Goal: Task Accomplishment & Management: Use online tool/utility

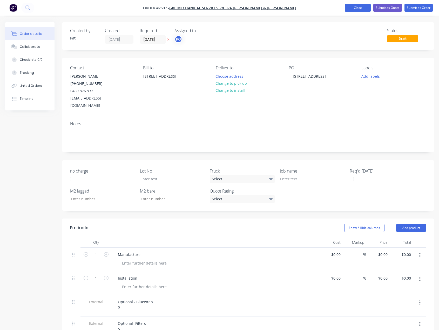
click at [358, 7] on button "Close" at bounding box center [358, 8] width 26 height 8
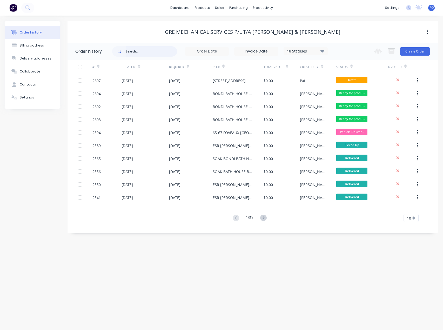
click at [168, 51] on input "text" at bounding box center [151, 51] width 51 height 10
click at [226, 23] on div at bounding box center [223, 25] width 8 height 5
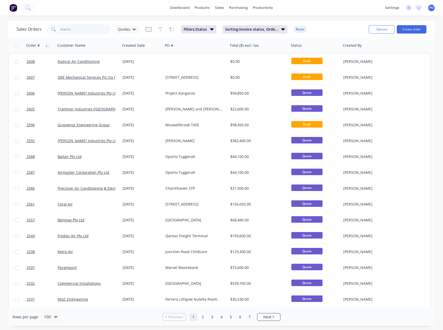
click at [78, 31] on input "text" at bounding box center [85, 29] width 51 height 10
type input "harbord"
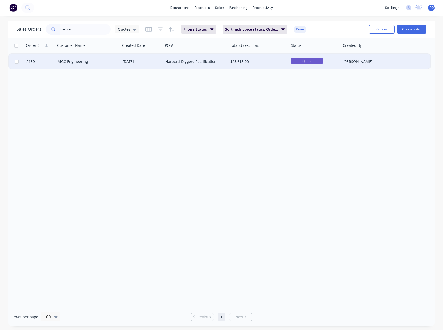
click at [150, 65] on div "[DATE]" at bounding box center [142, 62] width 43 height 16
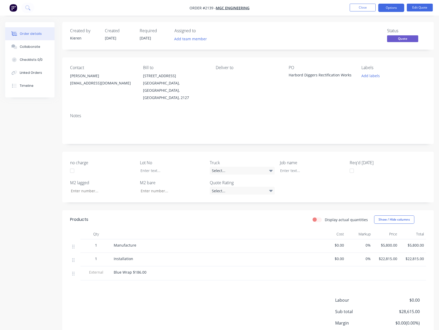
click at [365, 2] on nav "Order #2139 - MGC Engineering Close Options Edit Quote" at bounding box center [219, 8] width 439 height 16
click at [361, 7] on button "Close" at bounding box center [363, 8] width 26 height 8
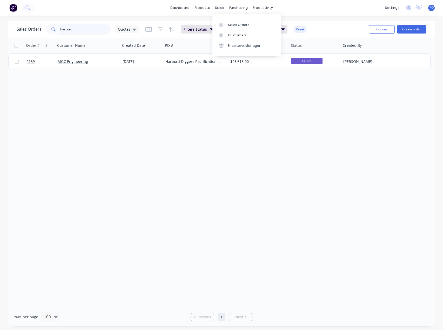
click at [0, 30] on html "dashboard products sales purchasing productivity dashboard products Product Cat…" at bounding box center [221, 165] width 443 height 330
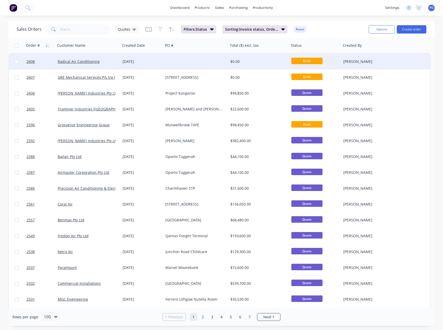
click at [154, 59] on div "[DATE]" at bounding box center [142, 61] width 39 height 5
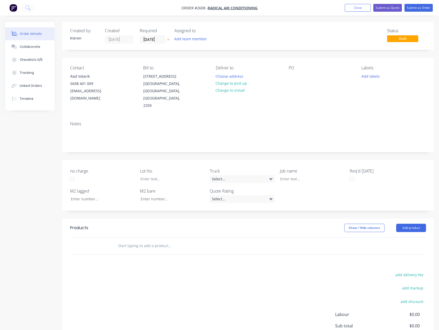
drag, startPoint x: 283, startPoint y: 75, endPoint x: 287, endPoint y: 76, distance: 4.0
click at [284, 75] on div "Contact Rad Volarik [PHONE_NUMBER] [EMAIL_ADDRESS][DOMAIN_NAME] Bill to [STREET…" at bounding box center [248, 88] width 372 height 60
drag, startPoint x: 290, startPoint y: 76, endPoint x: 296, endPoint y: 98, distance: 23.1
click at [291, 76] on div at bounding box center [293, 77] width 8 height 8
click at [406, 224] on button "Add product" at bounding box center [412, 228] width 30 height 8
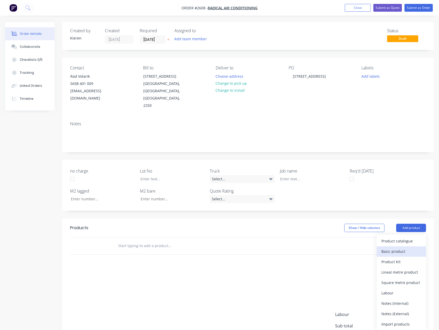
click at [400, 248] on div "Basic product" at bounding box center [402, 252] width 40 height 8
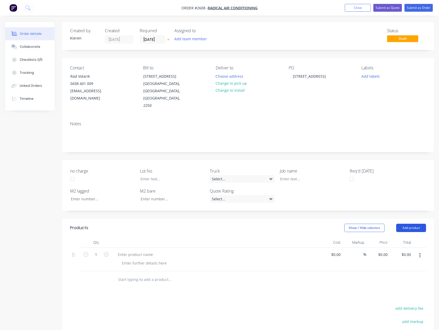
click at [405, 224] on button "Add product" at bounding box center [412, 228] width 30 height 8
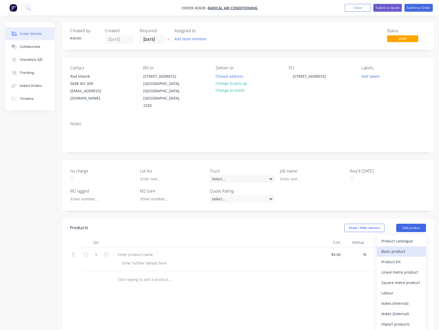
click at [404, 248] on div "Basic product" at bounding box center [402, 252] width 40 height 8
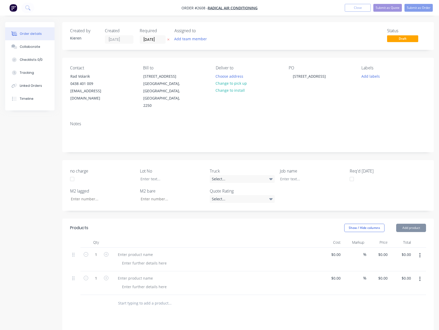
click at [405, 224] on button "Add product" at bounding box center [412, 228] width 30 height 8
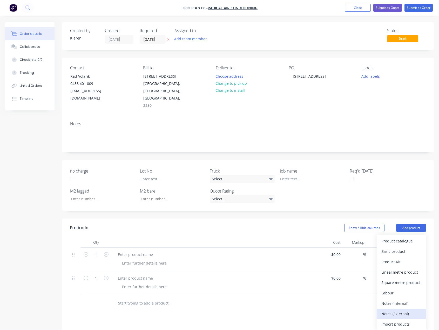
click at [402, 310] on div "Notes (External)" at bounding box center [402, 314] width 40 height 8
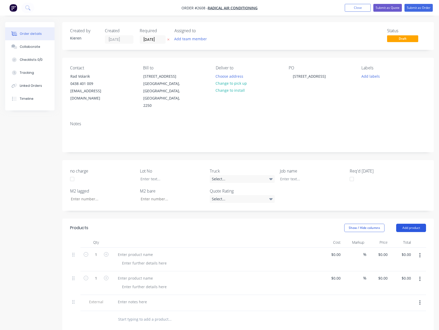
click at [405, 224] on button "Add product" at bounding box center [412, 228] width 30 height 8
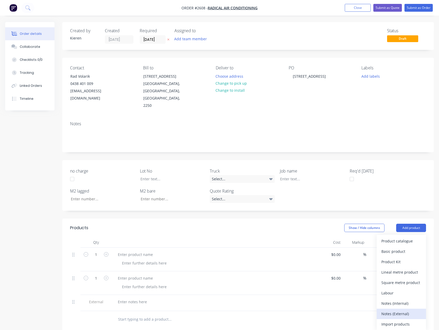
click at [402, 310] on div "Notes (External)" at bounding box center [402, 314] width 40 height 8
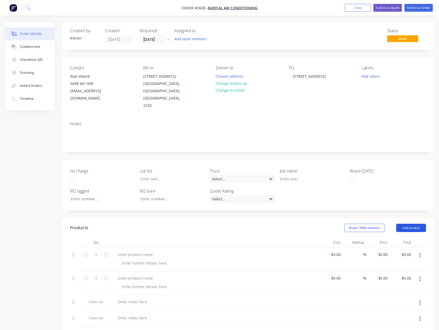
click at [403, 224] on button "Add product" at bounding box center [412, 228] width 30 height 8
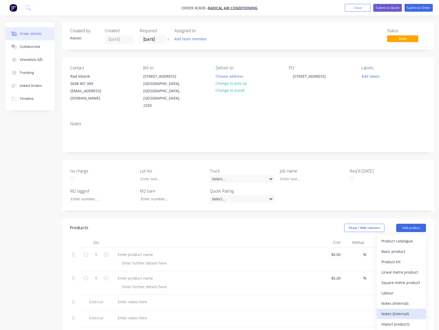
click at [401, 310] on div "Notes (External)" at bounding box center [402, 314] width 40 height 8
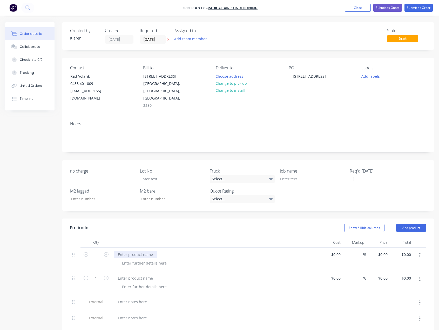
click at [134, 251] on div at bounding box center [135, 255] width 43 height 8
click at [123, 274] on div at bounding box center [135, 278] width 43 height 8
click at [132, 307] on div at bounding box center [216, 307] width 204 height 1
click at [128, 298] on div at bounding box center [132, 302] width 37 height 8
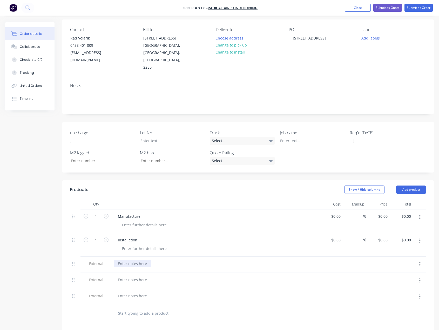
scroll to position [130, 0]
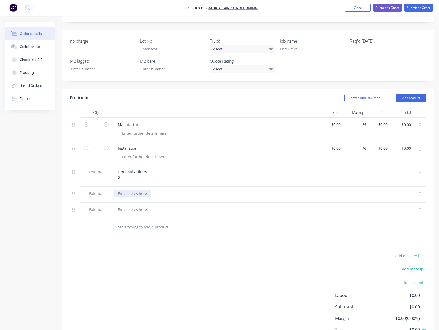
click at [128, 190] on div at bounding box center [132, 194] width 37 height 8
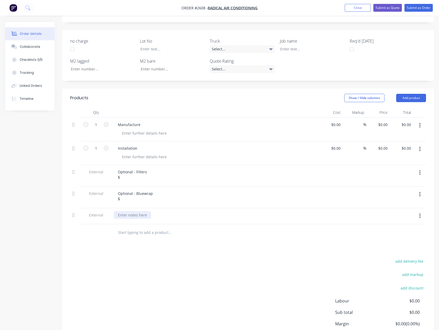
click at [133, 211] on div at bounding box center [132, 215] width 37 height 8
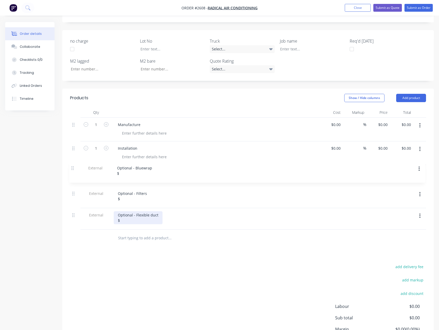
drag, startPoint x: 73, startPoint y: 178, endPoint x: 72, endPoint y: 161, distance: 16.9
click at [72, 163] on div "1 Manufacture $0.00 $0.00 % $0.00 $0.00 $0.00 $0.00 1 Installation $0.00 $0.00 …" at bounding box center [248, 174] width 356 height 112
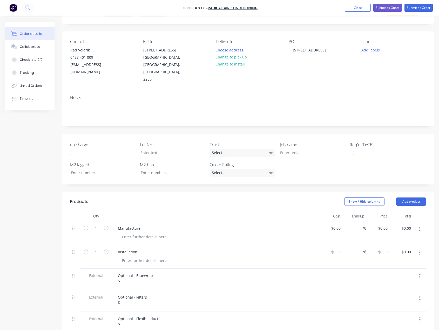
scroll to position [26, 0]
